Goal: Task Accomplishment & Management: Use online tool/utility

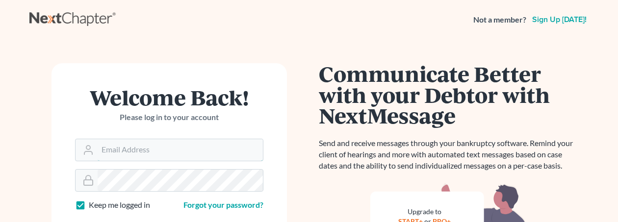
type input "[EMAIL_ADDRESS][DOMAIN_NAME]"
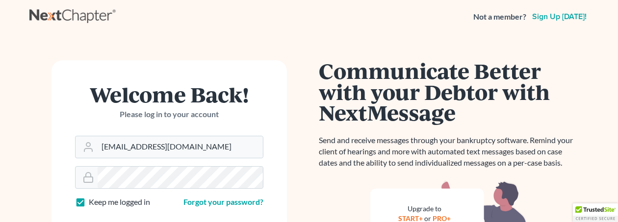
scroll to position [98, 0]
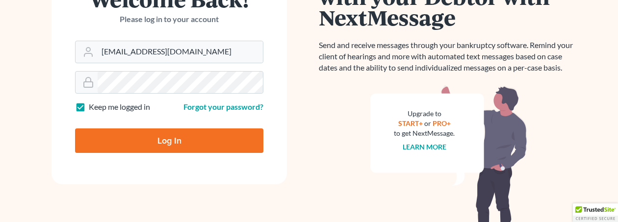
click at [199, 138] on input "Log In" at bounding box center [169, 140] width 188 height 25
type input "Thinking..."
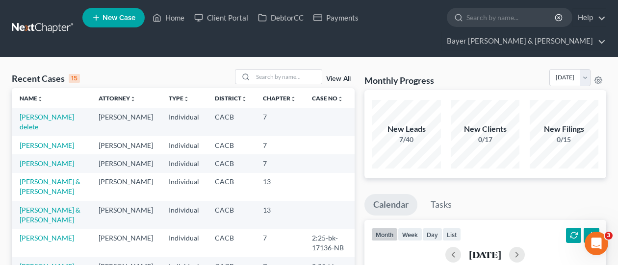
click at [12, 41] on nav "Home New Case Client Portal DebtorCC Payments Bayer [PERSON_NAME] & [PERSON_NAM…" at bounding box center [309, 28] width 618 height 57
